Goal: Find contact information: Find contact information

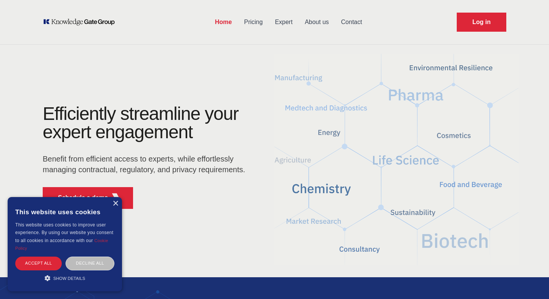
click at [355, 26] on link "Contact" at bounding box center [351, 22] width 33 height 20
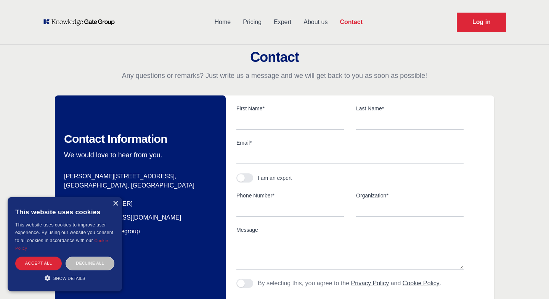
click at [321, 21] on link "About us" at bounding box center [315, 22] width 36 height 20
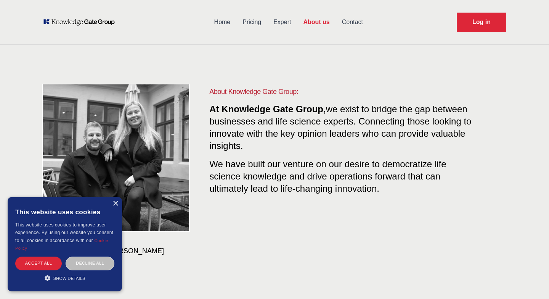
click at [284, 22] on link "Expert" at bounding box center [282, 22] width 30 height 20
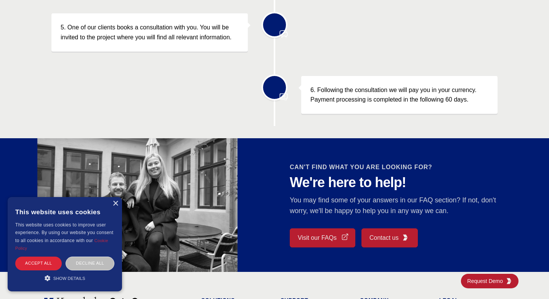
scroll to position [656, 0]
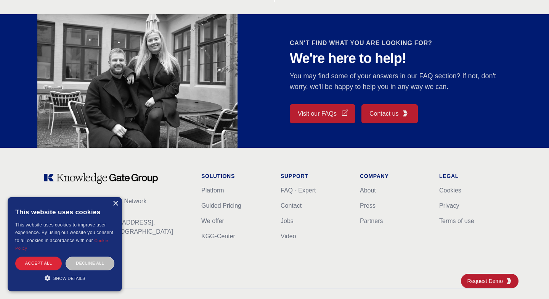
click at [402, 114] on img at bounding box center [405, 113] width 6 height 6
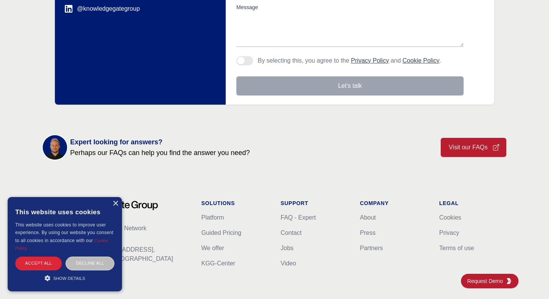
scroll to position [66, 0]
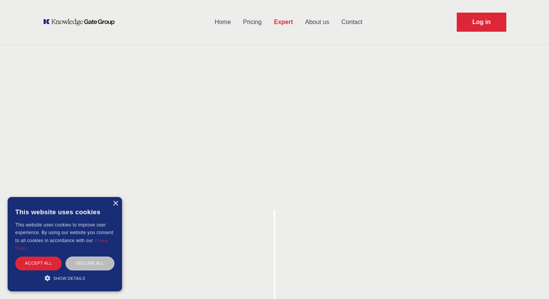
scroll to position [0, 0]
